Goal: Task Accomplishment & Management: Use online tool/utility

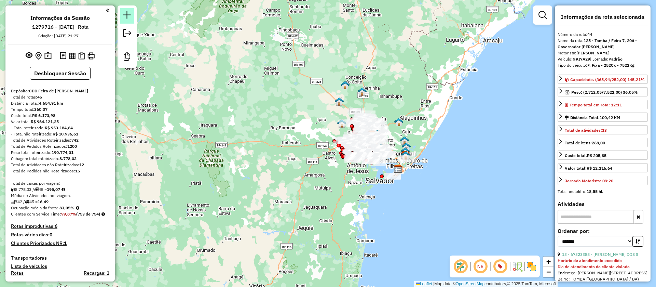
click at [127, 13] on em at bounding box center [127, 15] width 8 height 8
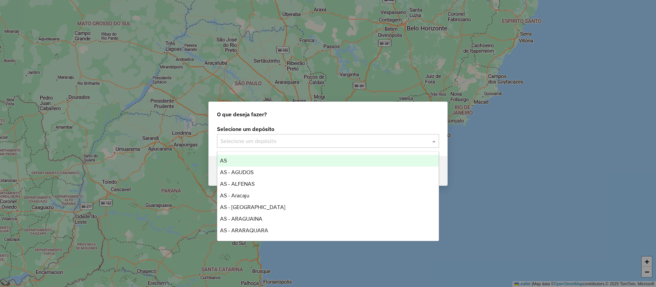
click at [286, 139] on input "text" at bounding box center [321, 141] width 202 height 8
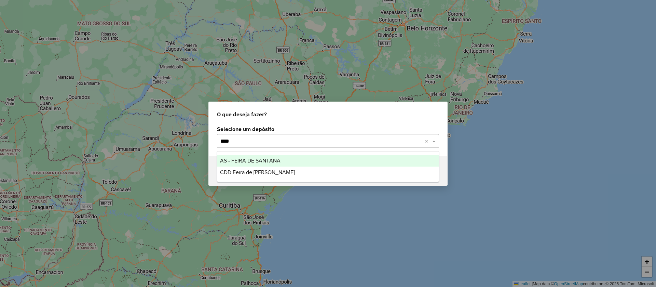
type input "*****"
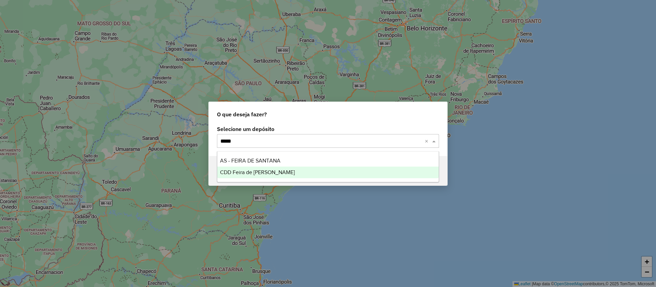
click at [252, 172] on span "CDD Feira de [PERSON_NAME]" at bounding box center [257, 172] width 75 height 6
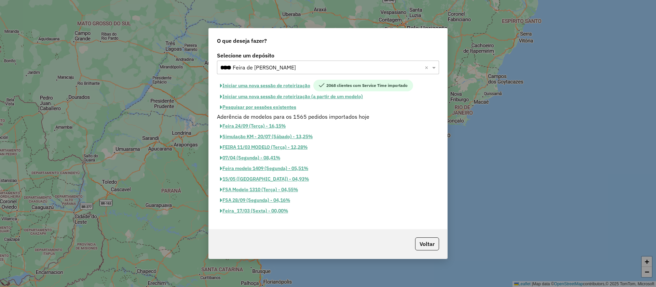
click at [259, 85] on button "Iniciar uma nova sessão de roteirização" at bounding box center [265, 86] width 96 height 12
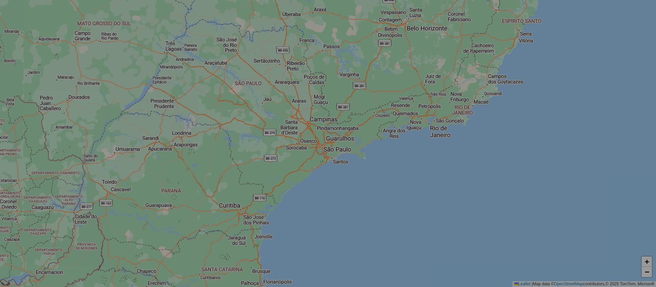
select select "*"
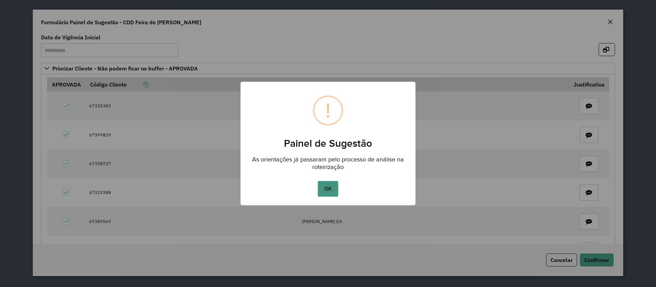
click at [330, 187] on button "OK" at bounding box center [328, 189] width 20 height 16
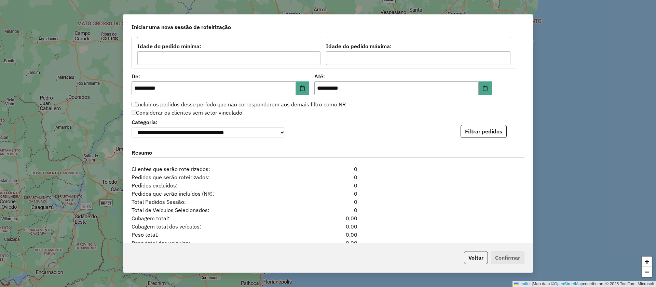
scroll to position [717, 0]
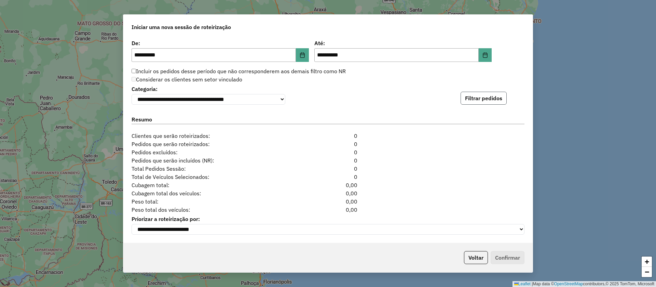
click at [482, 94] on button "Filtrar pedidos" at bounding box center [483, 98] width 46 height 13
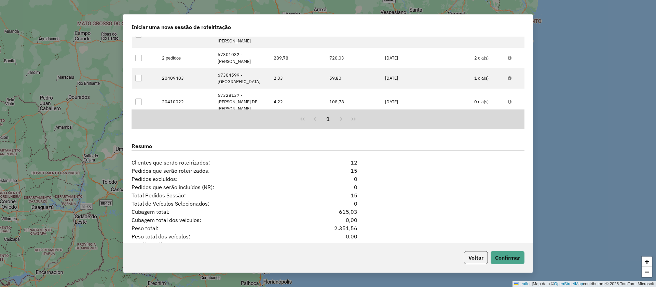
scroll to position [866, 0]
